Goal: Transaction & Acquisition: Register for event/course

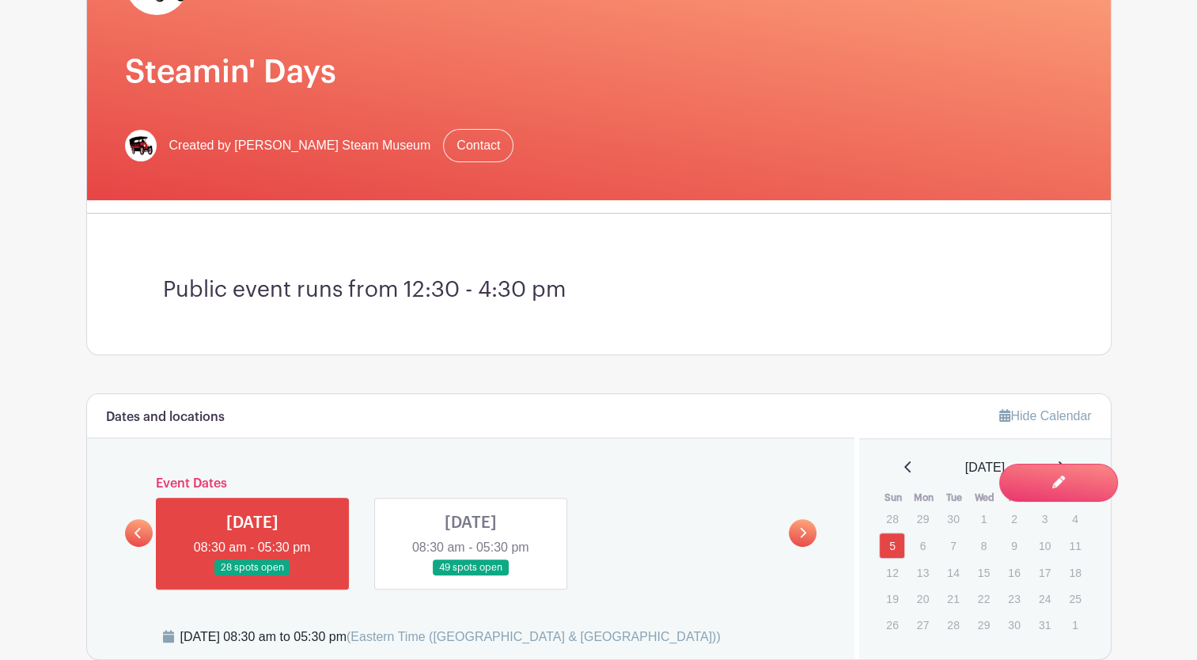
scroll to position [475, 0]
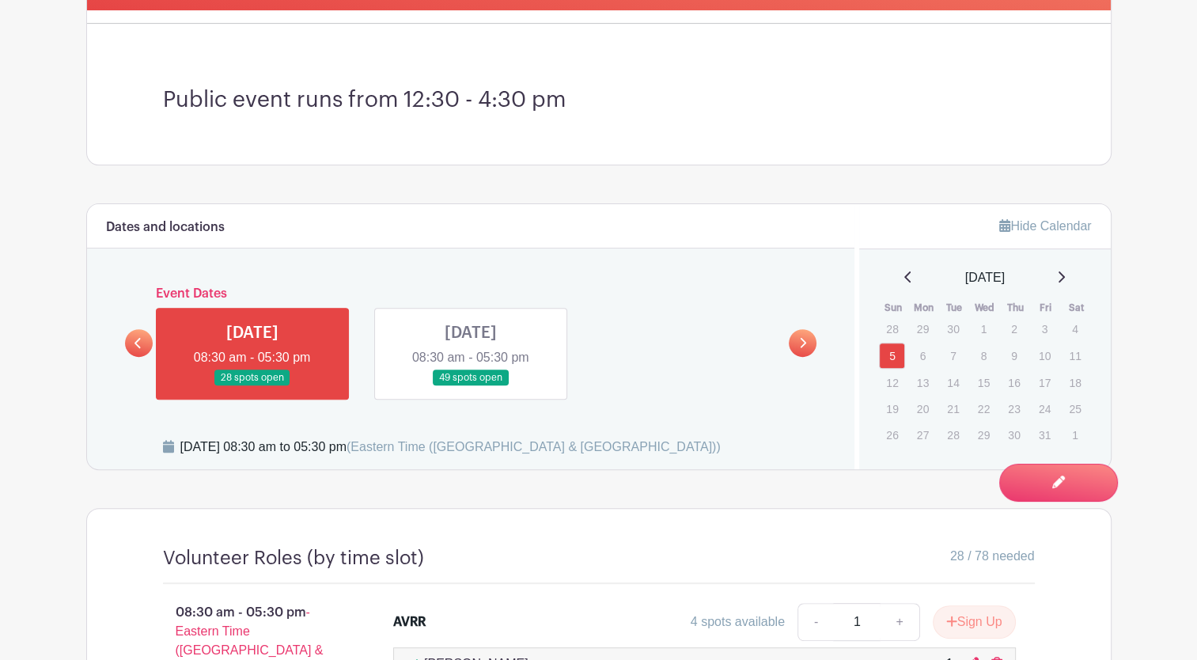
click at [471, 386] on link at bounding box center [471, 386] width 0 height 0
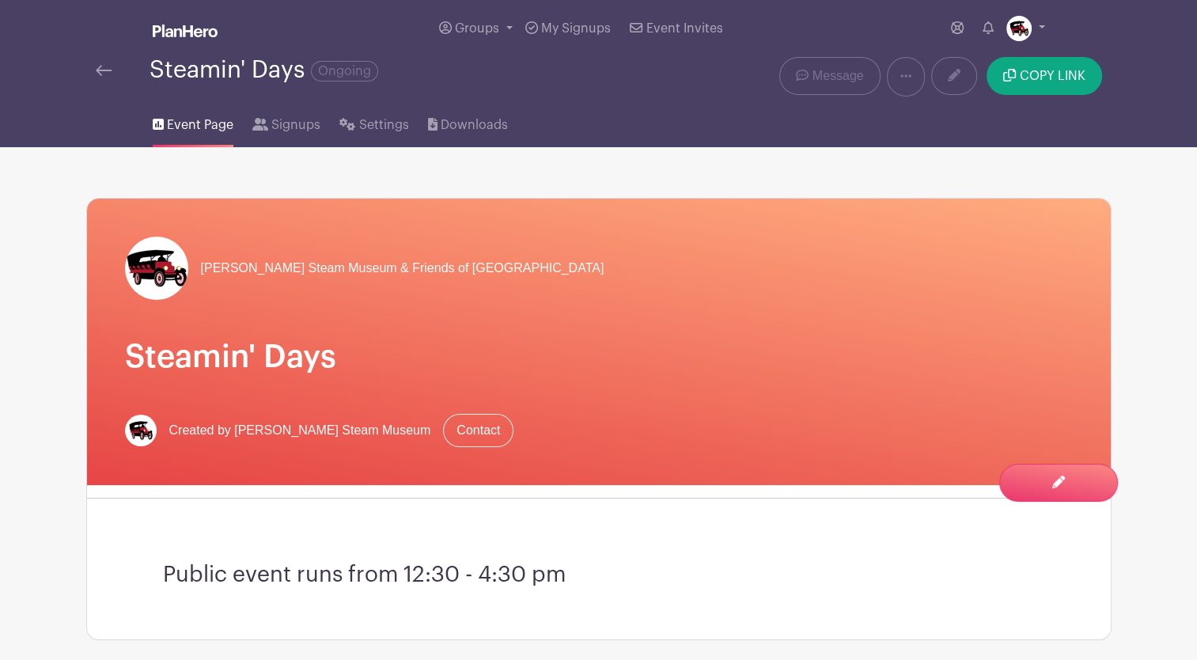
click at [112, 74] on div at bounding box center [123, 70] width 54 height 19
click at [98, 72] on img at bounding box center [104, 70] width 16 height 11
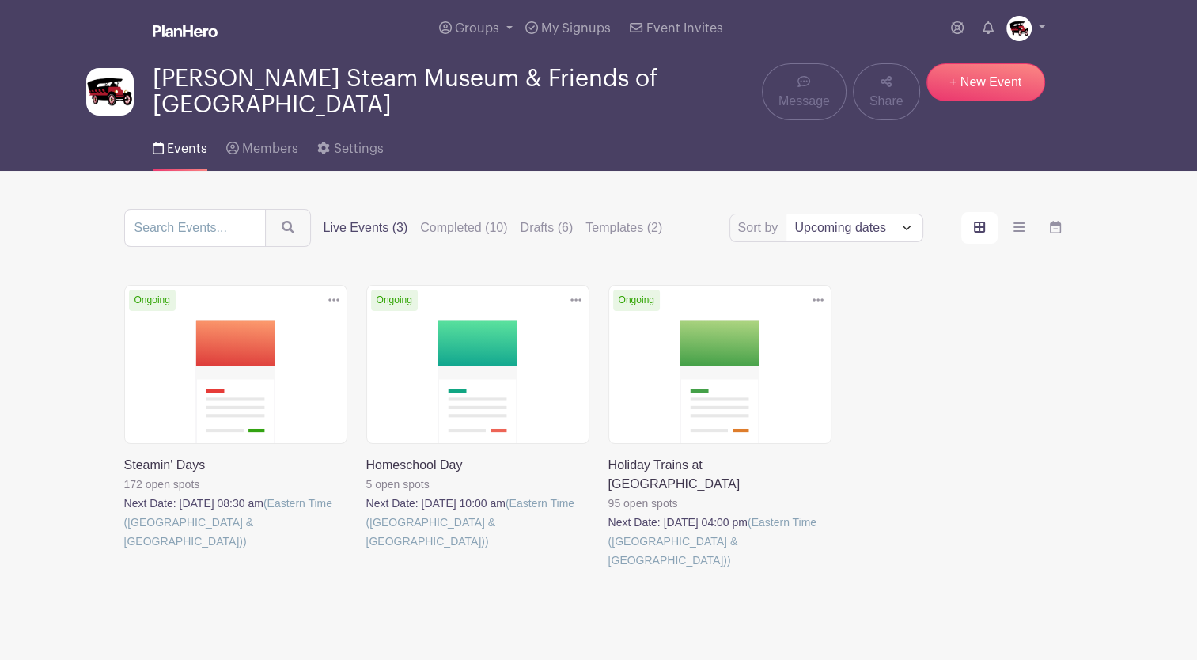
click at [609, 570] on link at bounding box center [609, 570] width 0 height 0
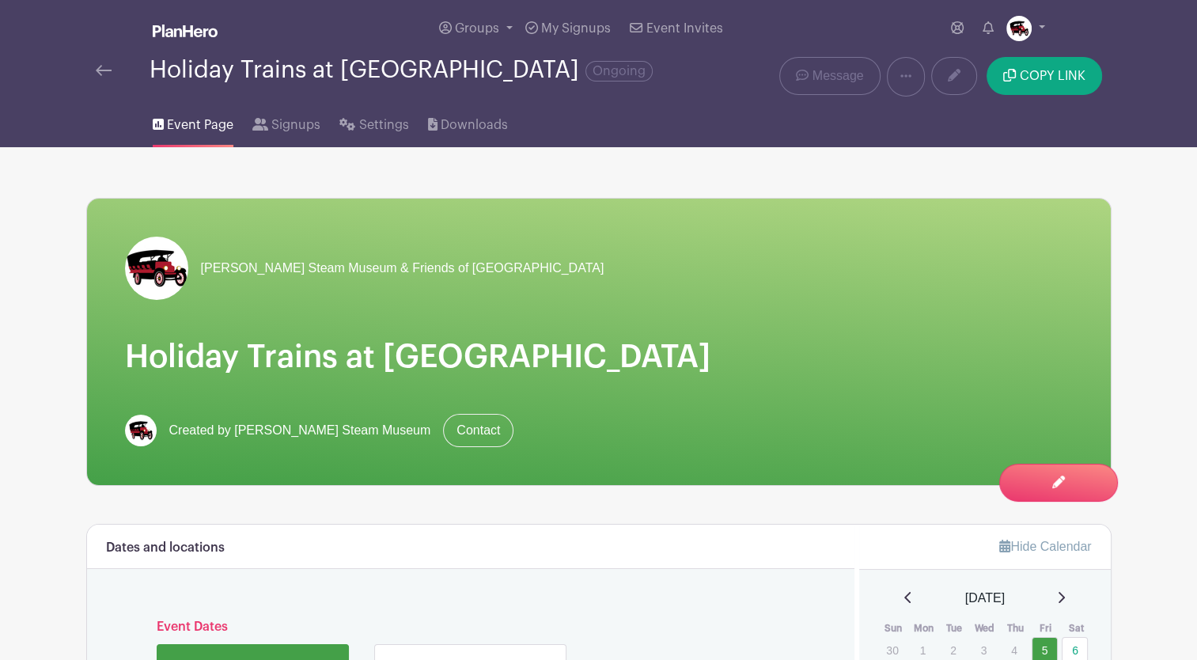
click at [102, 78] on link at bounding box center [104, 70] width 16 height 19
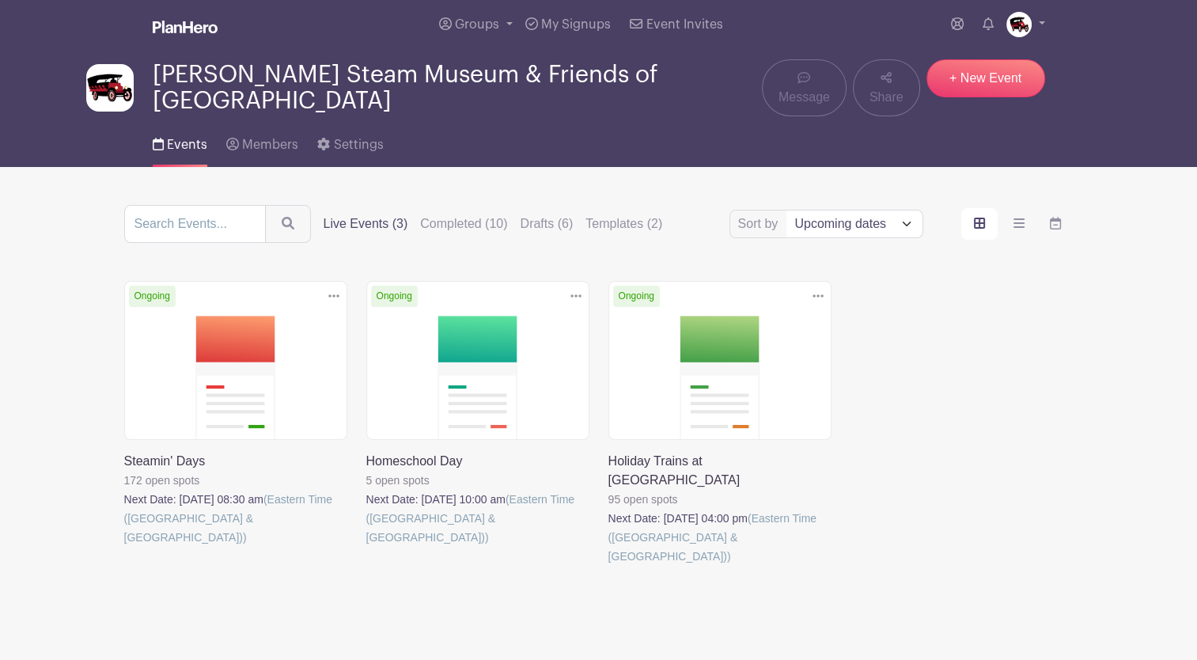
scroll to position [6, 0]
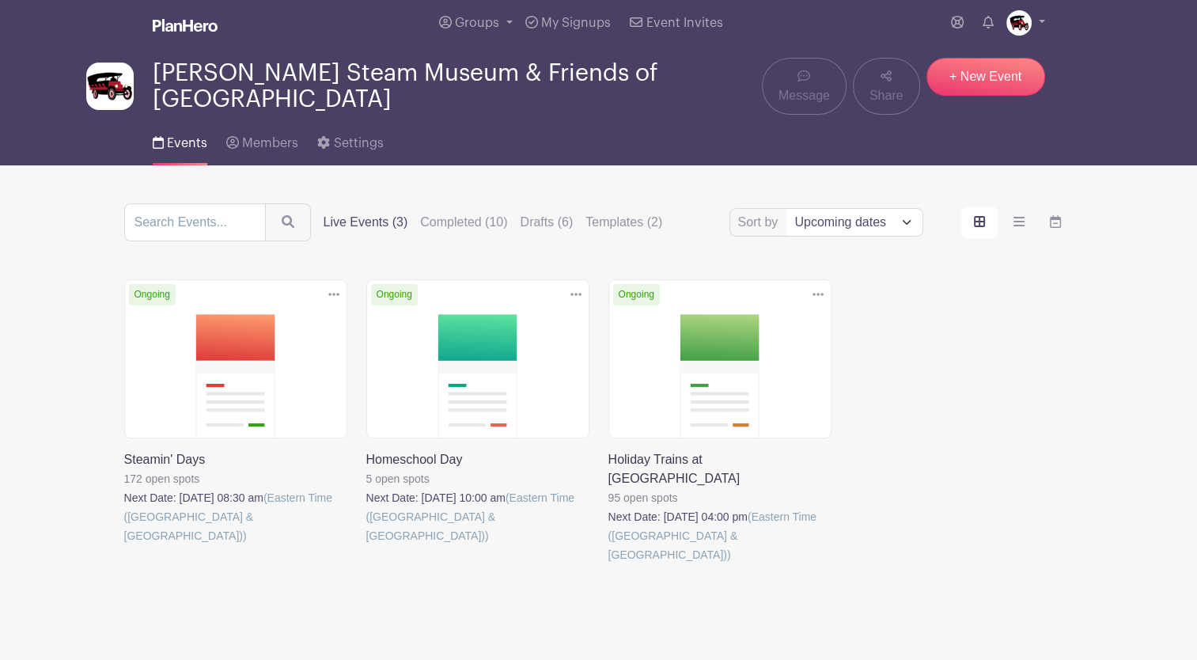
click at [124, 545] on link at bounding box center [124, 545] width 0 height 0
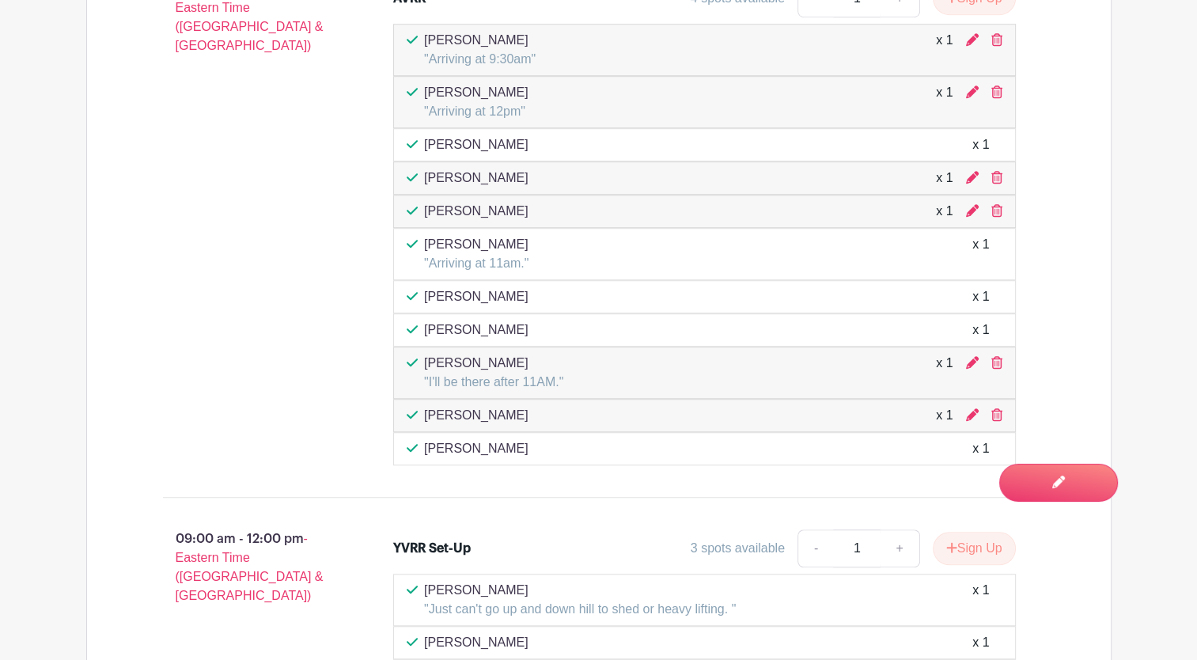
scroll to position [1178, 0]
